Goal: Transaction & Acquisition: Purchase product/service

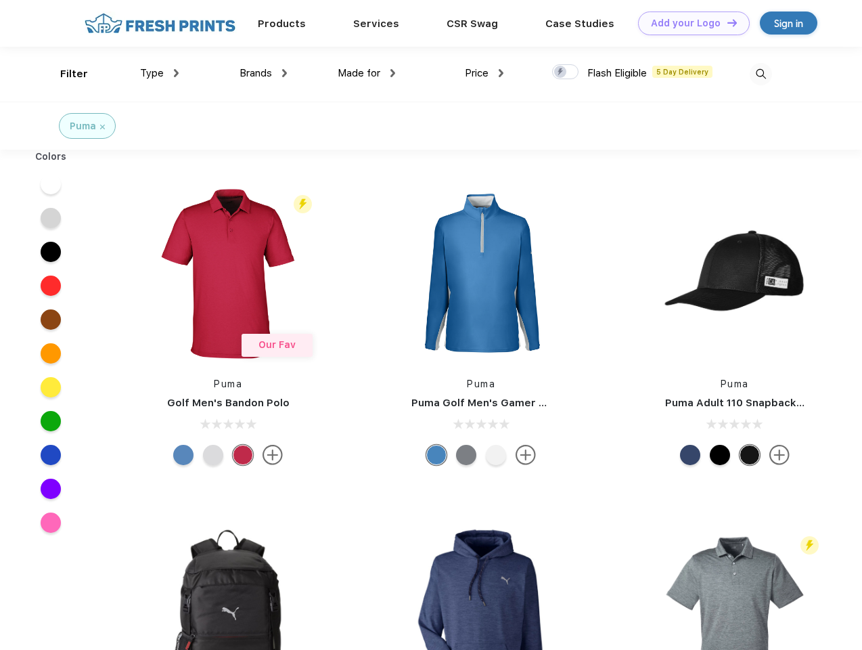
click at [689, 23] on link "Add your Logo Design Tool" at bounding box center [694, 24] width 112 height 24
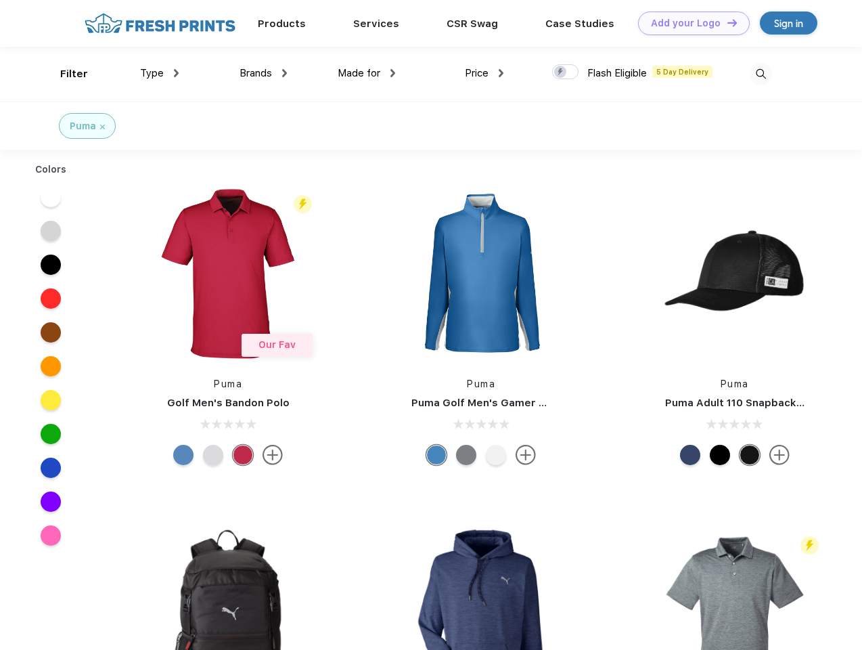
click at [0, 0] on div "Design Tool" at bounding box center [0, 0] width 0 height 0
click at [726, 22] on link "Add your Logo Design Tool" at bounding box center [694, 24] width 112 height 24
click at [65, 74] on div "Filter" at bounding box center [74, 74] width 28 height 16
click at [160, 73] on span "Type" at bounding box center [152, 73] width 24 height 12
click at [263, 73] on span "Brands" at bounding box center [256, 73] width 32 height 12
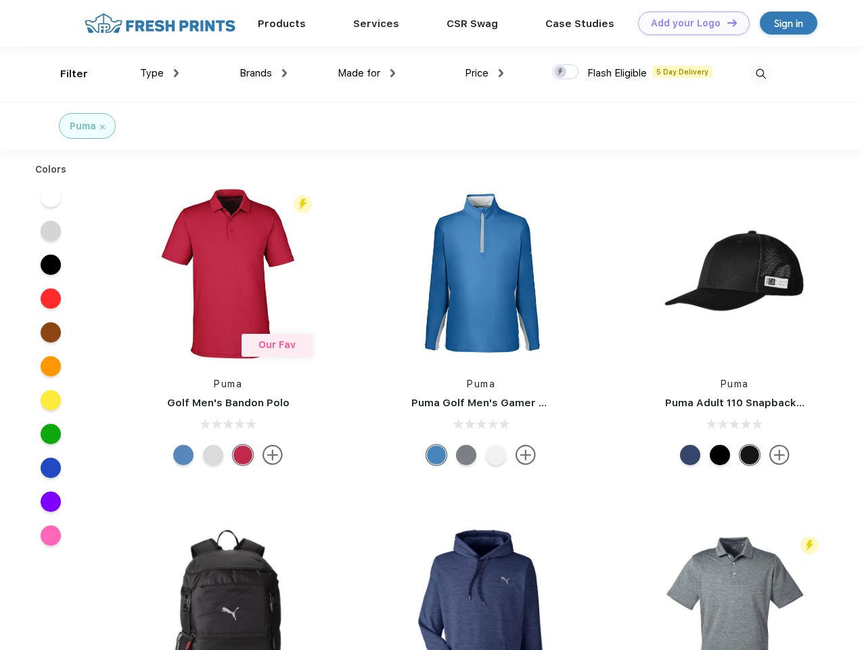
click at [367, 73] on span "Made for" at bounding box center [359, 73] width 43 height 12
click at [485, 73] on span "Price" at bounding box center [477, 73] width 24 height 12
click at [566, 72] on div at bounding box center [565, 71] width 26 height 15
click at [561, 72] on input "checkbox" at bounding box center [556, 68] width 9 height 9
click at [761, 74] on img at bounding box center [761, 74] width 22 height 22
